Goal: Task Accomplishment & Management: Use online tool/utility

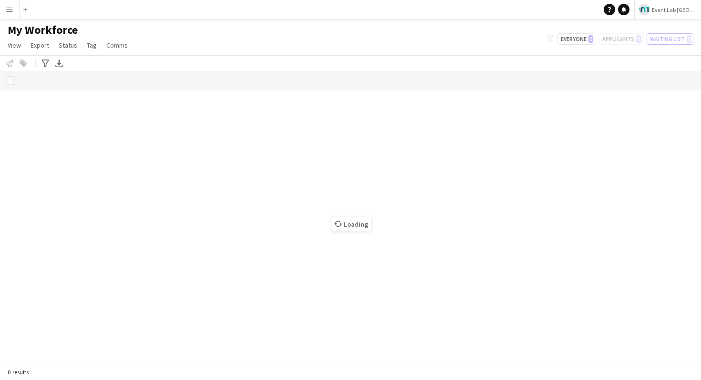
click at [8, 10] on app-icon "Menu" at bounding box center [10, 10] width 8 height 8
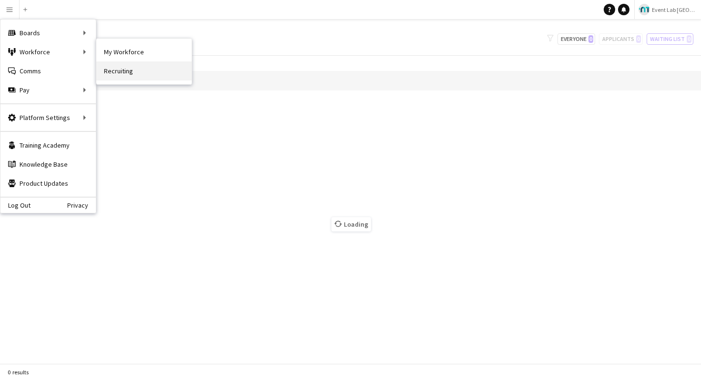
click at [137, 67] on link "Recruiting" at bounding box center [143, 70] width 95 height 19
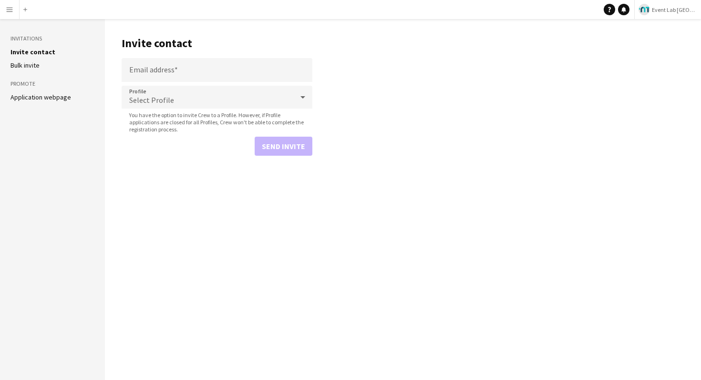
click at [34, 66] on link "Bulk invite" at bounding box center [24, 65] width 29 height 9
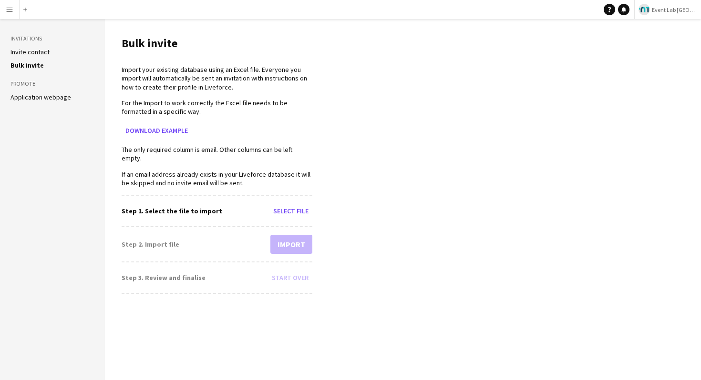
click at [40, 98] on link "Application webpage" at bounding box center [40, 97] width 61 height 9
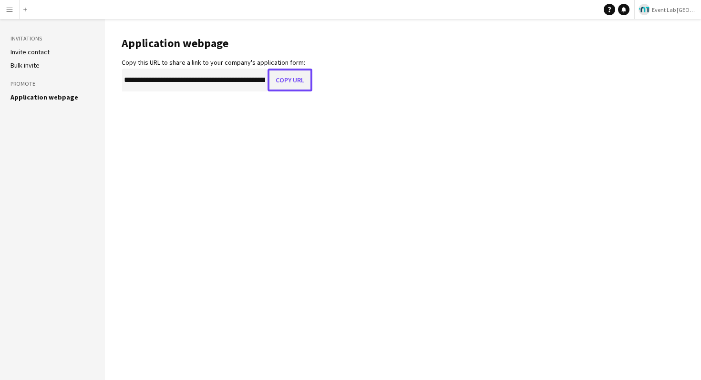
click at [297, 80] on button "Copy URL" at bounding box center [289, 80] width 45 height 23
click at [1, 10] on button "Menu" at bounding box center [9, 9] width 19 height 19
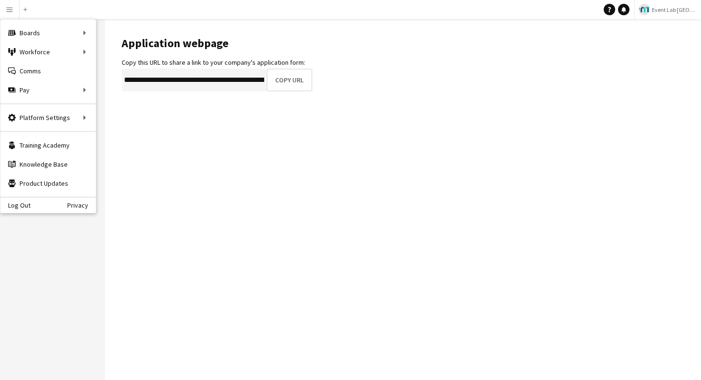
click at [4, 10] on button "Menu" at bounding box center [9, 9] width 19 height 19
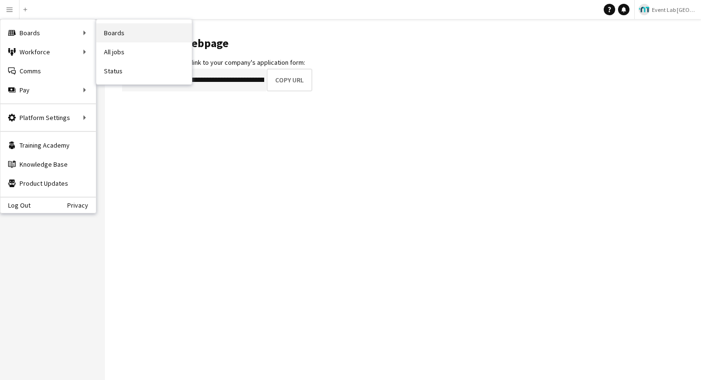
click at [113, 30] on link "Boards" at bounding box center [143, 32] width 95 height 19
